Goal: Information Seeking & Learning: Check status

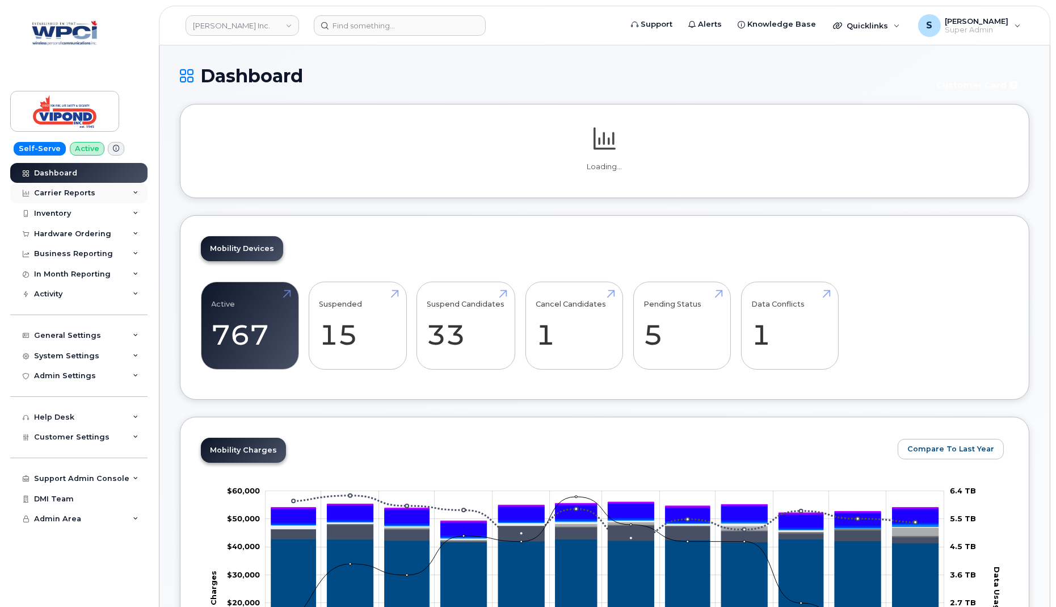
click at [111, 191] on div "Carrier Reports" at bounding box center [78, 193] width 137 height 20
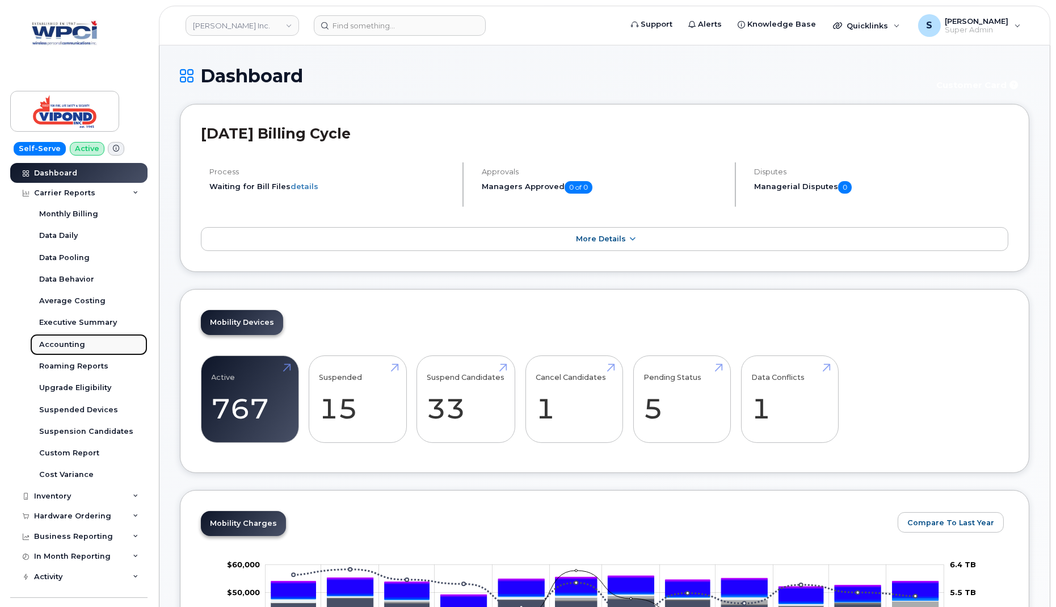
click at [77, 348] on div "Accounting" at bounding box center [62, 344] width 46 height 10
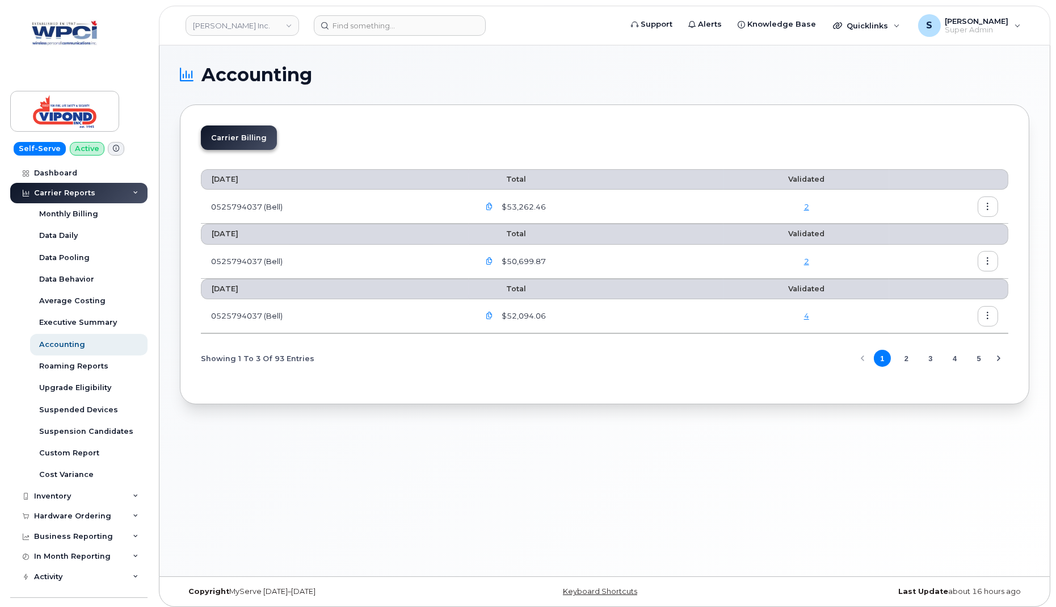
click at [990, 314] on icon "button" at bounding box center [988, 315] width 7 height 7
click at [729, 385] on div "Carrier Billing August 2025 Total Validated 0525794037 (Bell) $53,262.46 2 July…" at bounding box center [605, 254] width 850 height 300
click at [988, 314] on icon "button" at bounding box center [988, 315] width 7 height 7
click at [940, 336] on span "Details" at bounding box center [930, 338] width 31 height 10
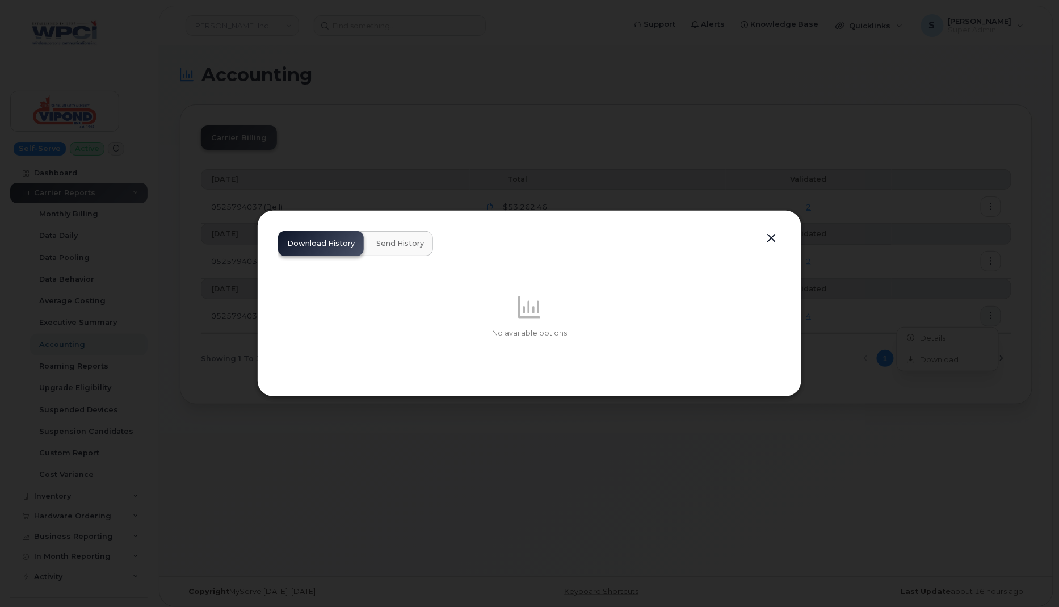
click at [392, 246] on span "Send History" at bounding box center [400, 243] width 48 height 9
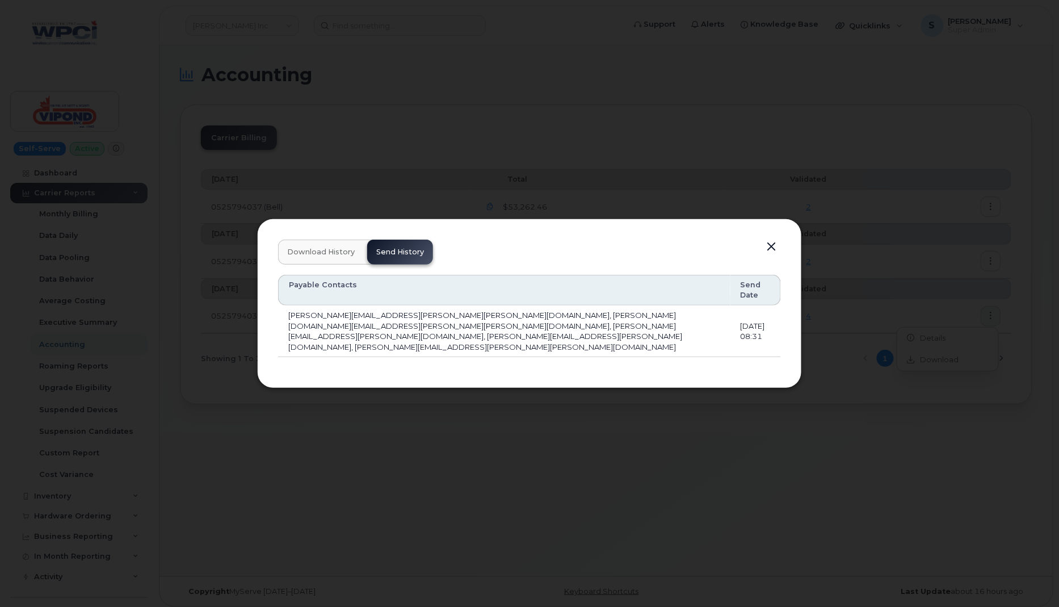
click at [773, 255] on button "button" at bounding box center [771, 247] width 17 height 16
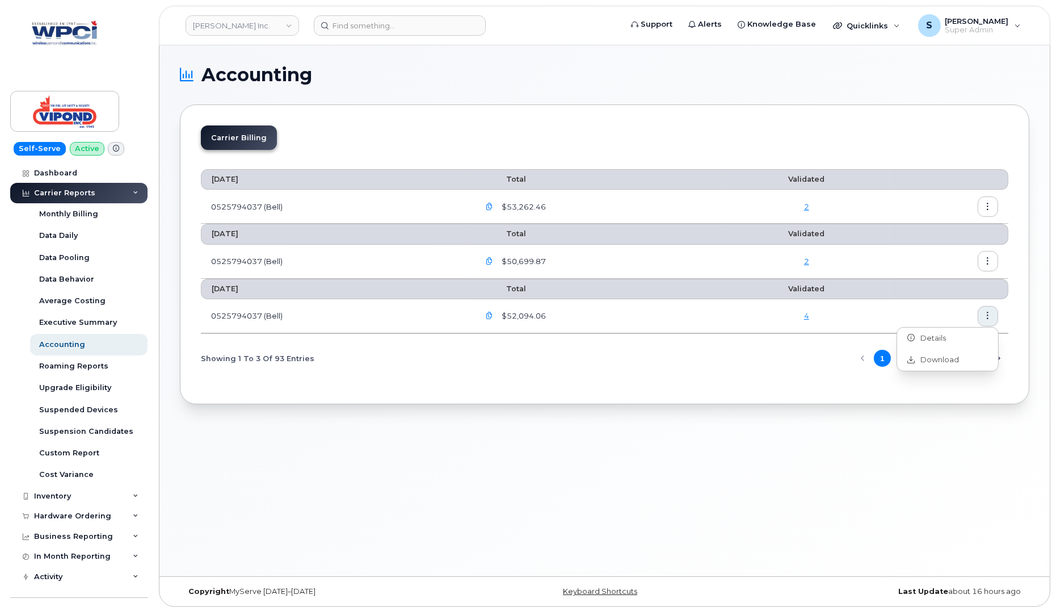
click at [988, 258] on icon "button" at bounding box center [988, 261] width 7 height 7
click at [931, 283] on span "Details" at bounding box center [930, 284] width 31 height 10
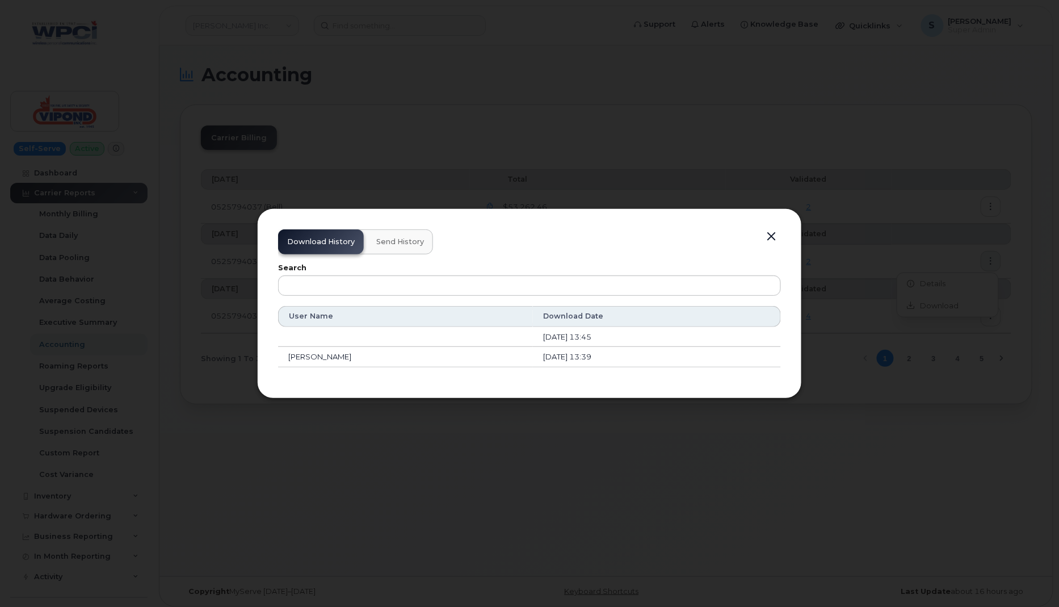
click at [396, 241] on span "Send History" at bounding box center [400, 241] width 48 height 9
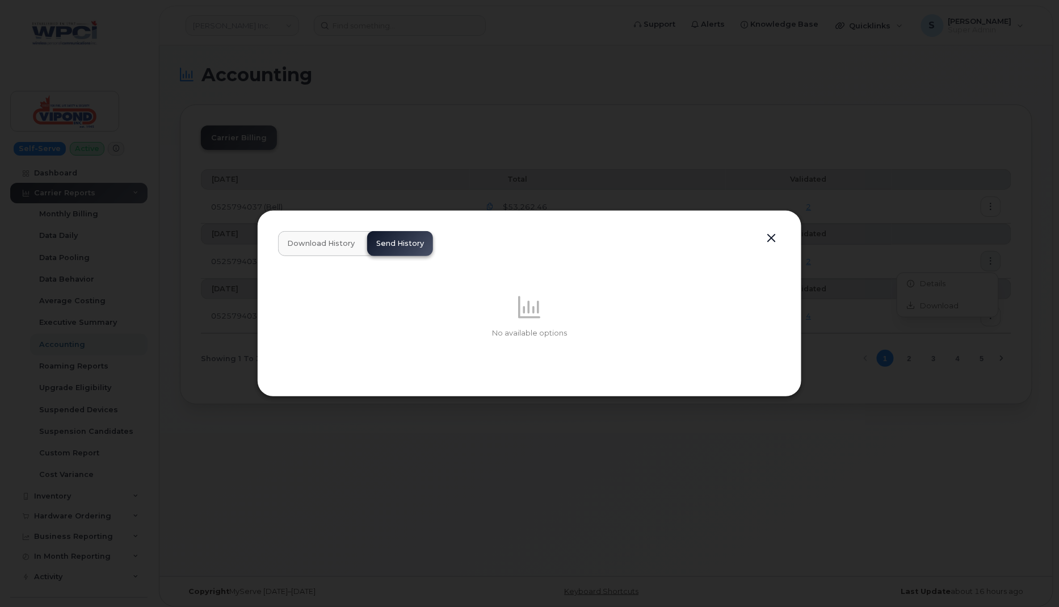
click at [770, 237] on button "button" at bounding box center [771, 238] width 17 height 16
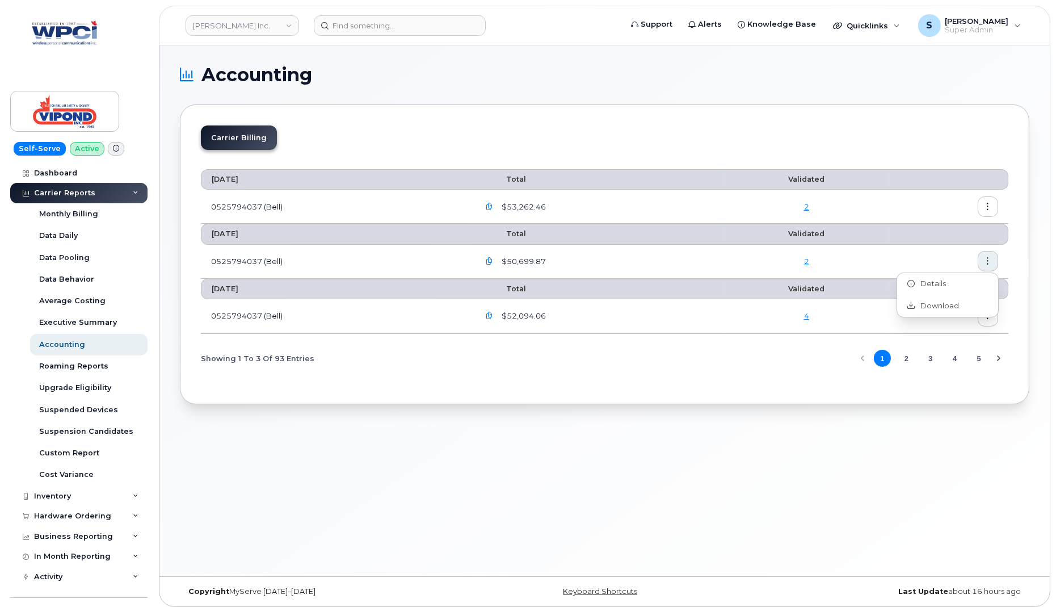
click at [914, 224] on th at bounding box center [948, 234] width 119 height 20
click at [990, 205] on icon "button" at bounding box center [988, 206] width 7 height 7
click at [942, 228] on span "Details" at bounding box center [930, 230] width 31 height 10
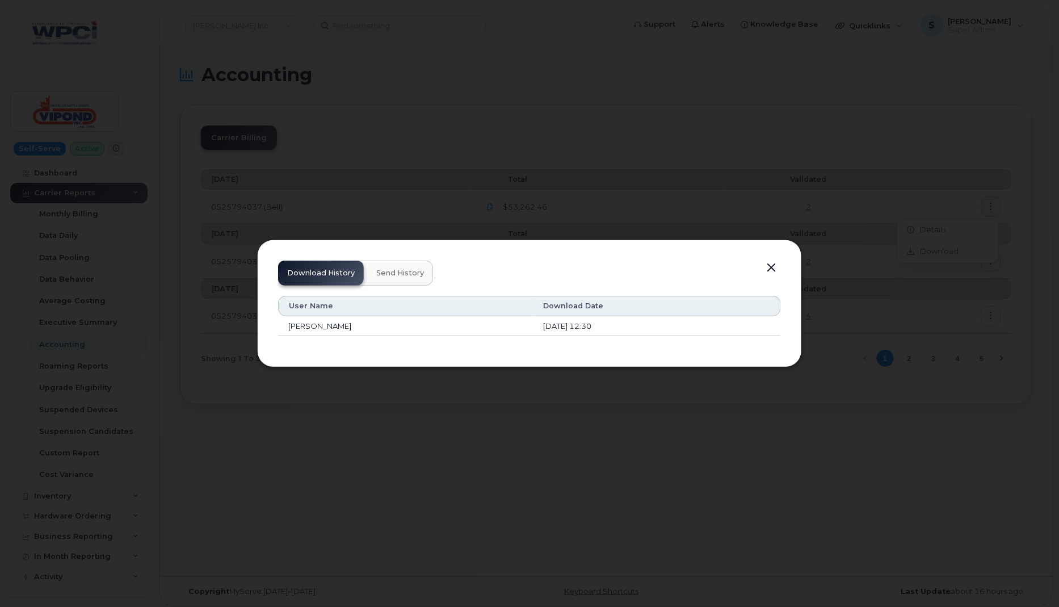
click at [398, 272] on span "Send History" at bounding box center [400, 272] width 48 height 9
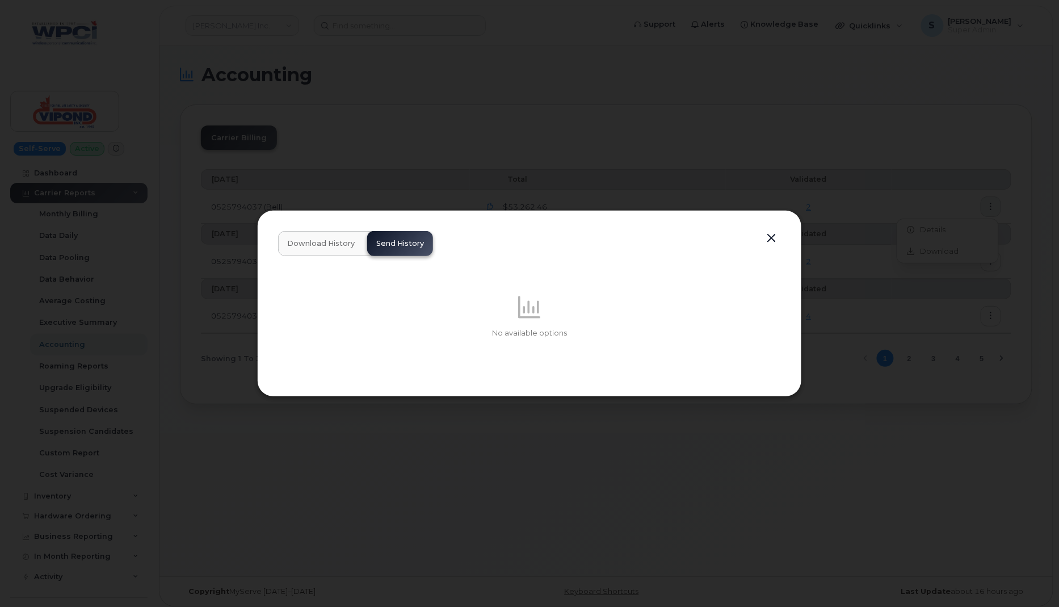
click at [774, 238] on button "button" at bounding box center [771, 238] width 17 height 16
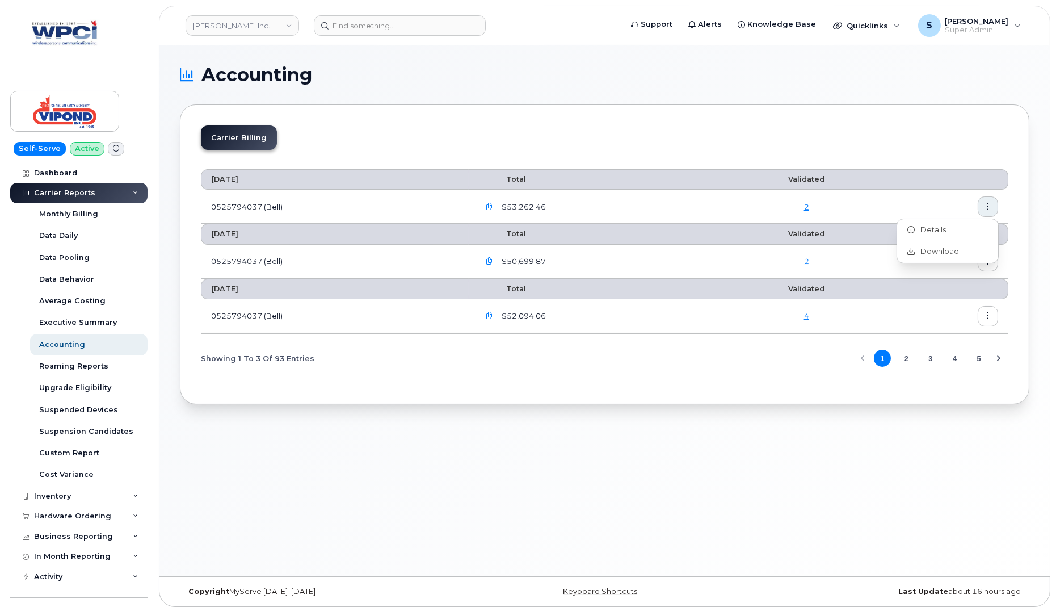
click at [853, 202] on div "2" at bounding box center [806, 207] width 145 height 11
click at [855, 123] on div "Carrier Billing August 2025 Total Validated 0525794037 (Bell) $53,262.46 2 July…" at bounding box center [605, 254] width 850 height 300
